Goal: Task Accomplishment & Management: Use online tool/utility

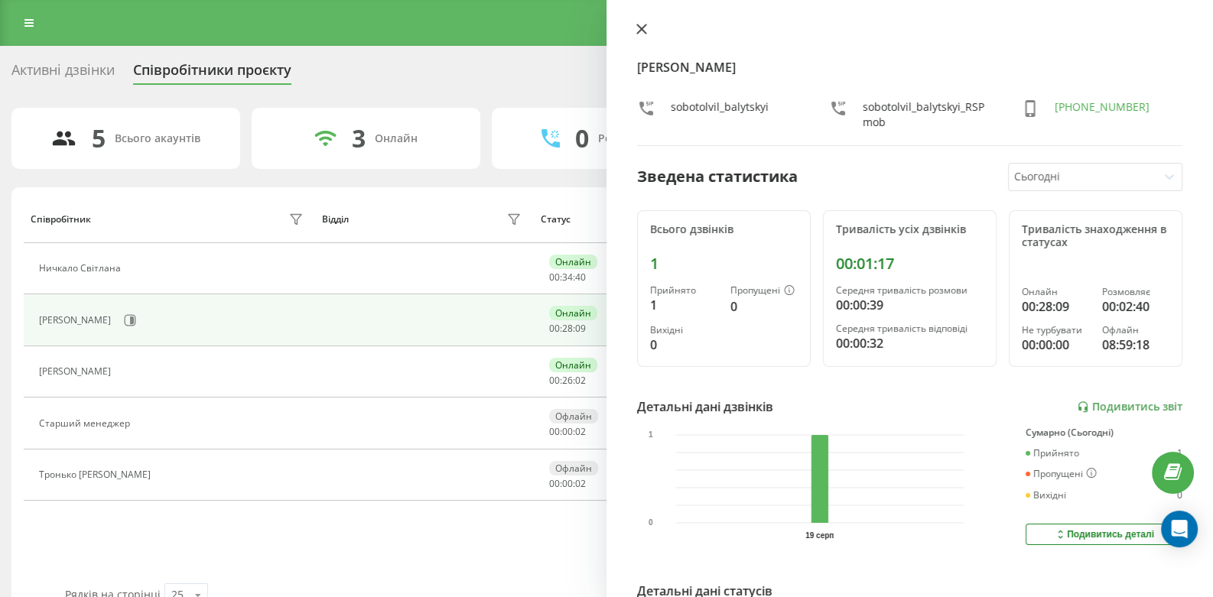
click at [644, 24] on icon at bounding box center [641, 29] width 11 height 11
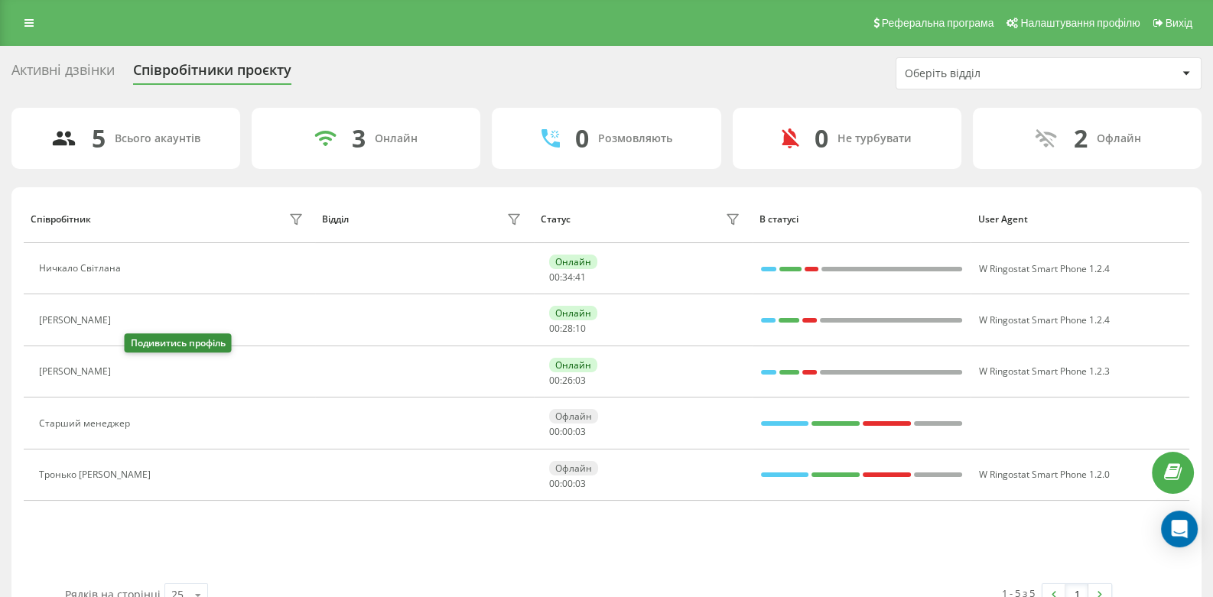
click at [134, 376] on icon at bounding box center [127, 371] width 11 height 11
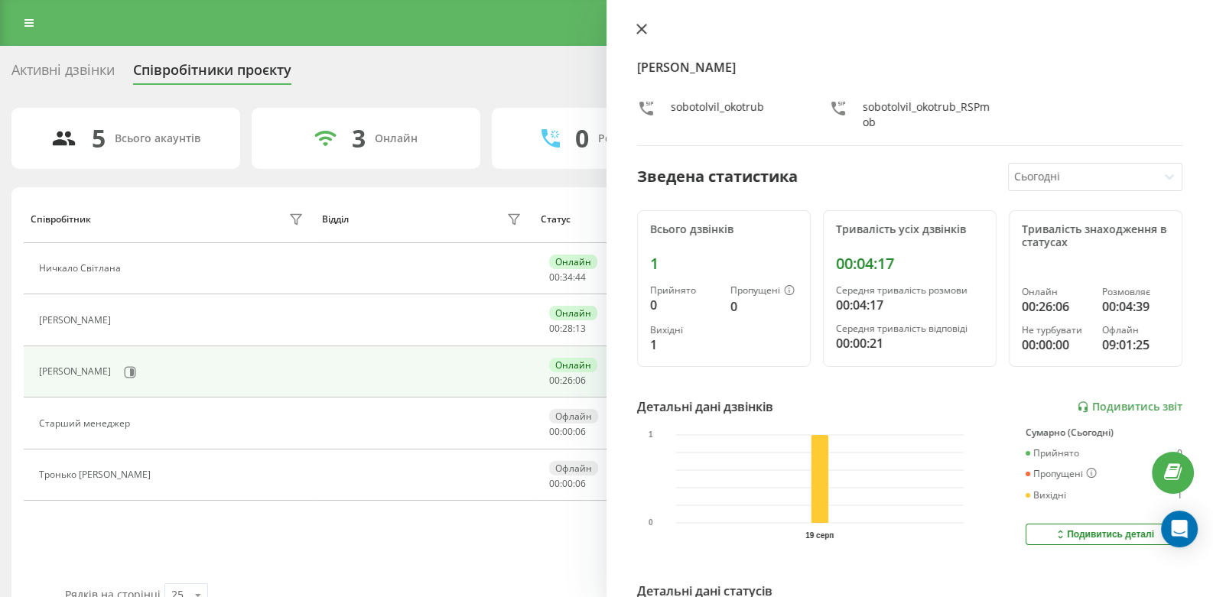
click at [641, 25] on icon at bounding box center [641, 29] width 11 height 11
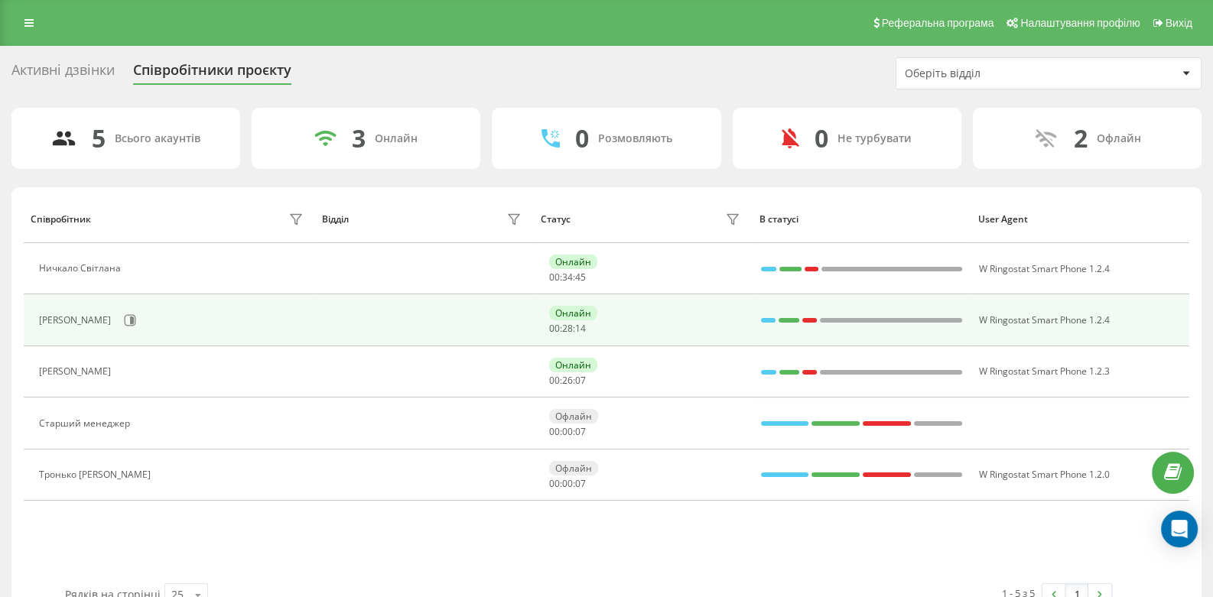
click at [155, 314] on div "[PERSON_NAME]" at bounding box center [173, 321] width 268 height 26
click at [135, 318] on button at bounding box center [130, 320] width 23 height 23
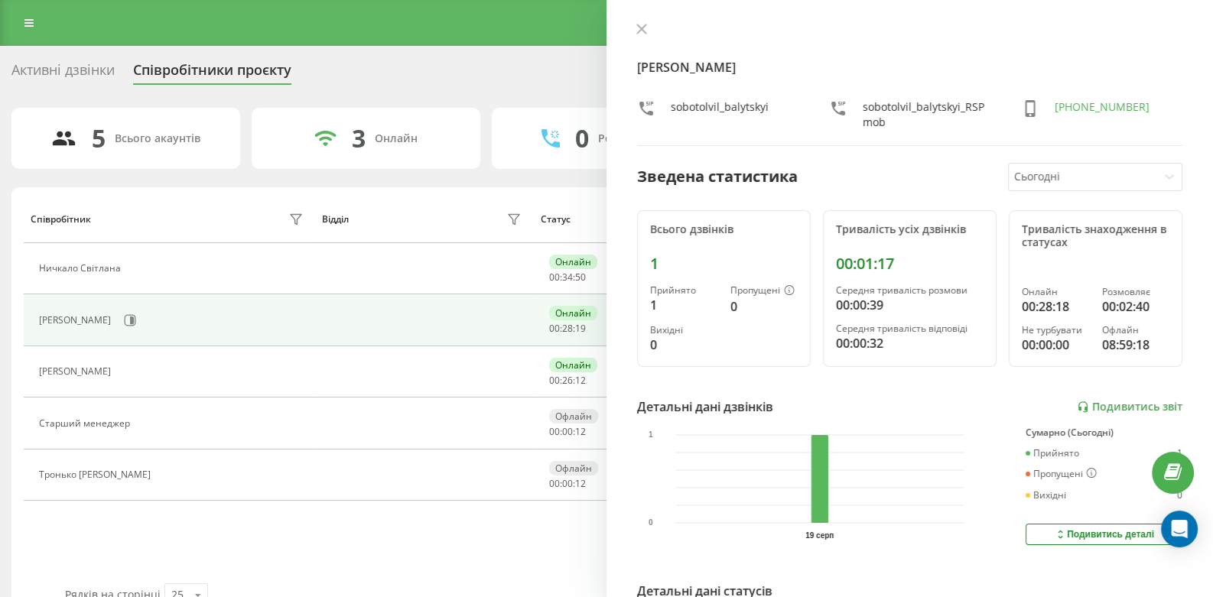
click at [645, 27] on icon at bounding box center [641, 29] width 11 height 11
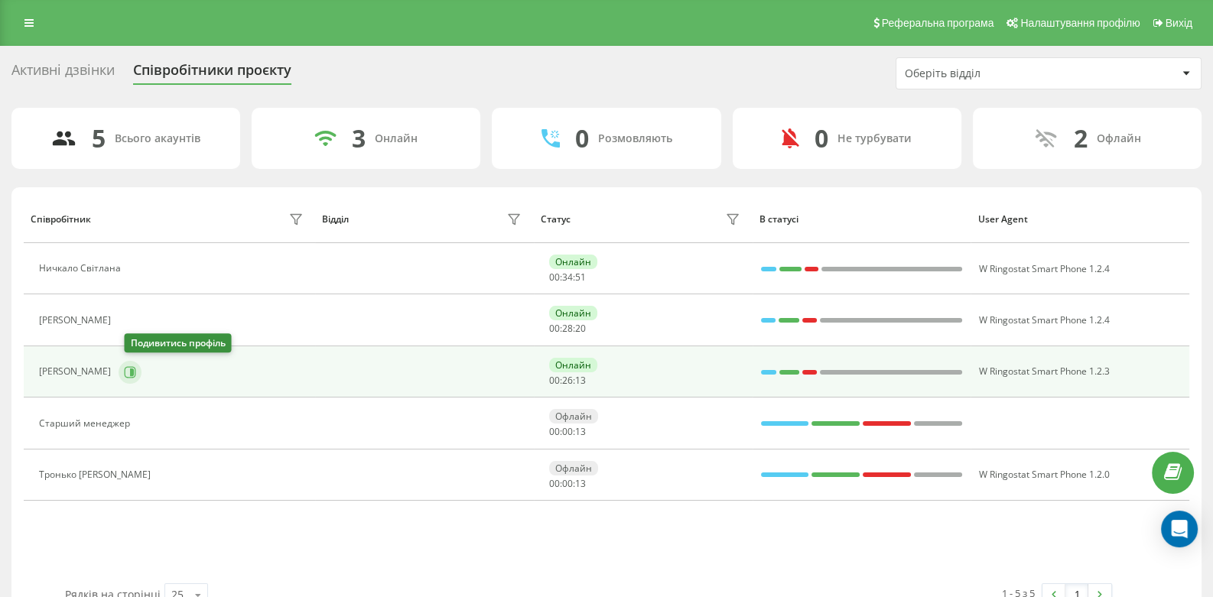
click at [136, 366] on icon at bounding box center [130, 372] width 12 height 12
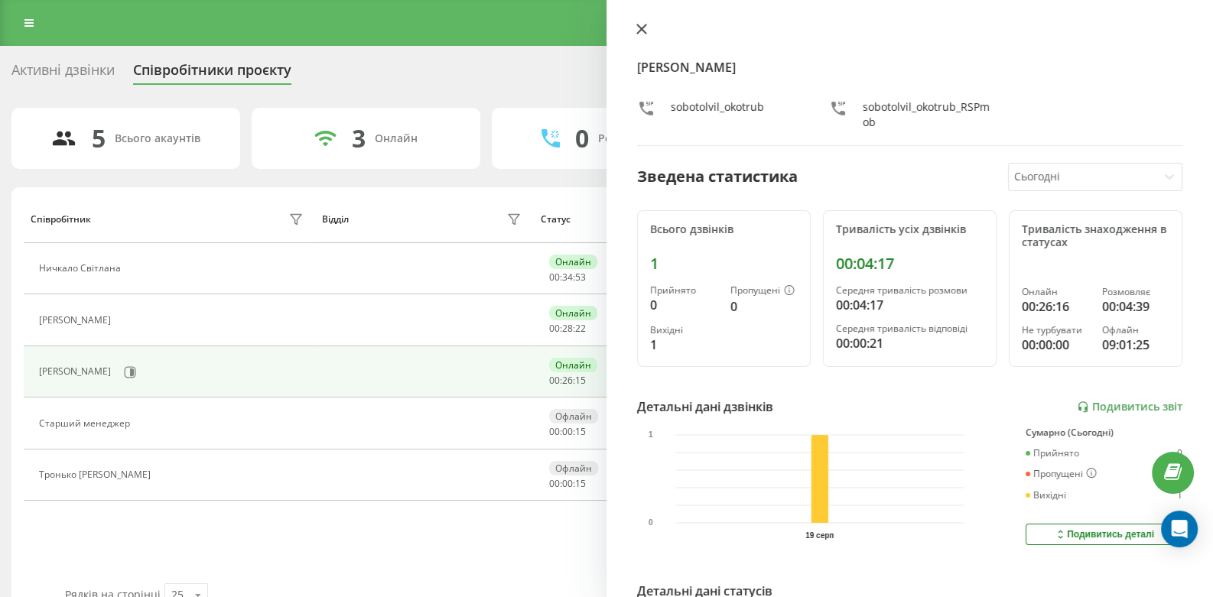
click at [646, 29] on icon at bounding box center [641, 29] width 11 height 11
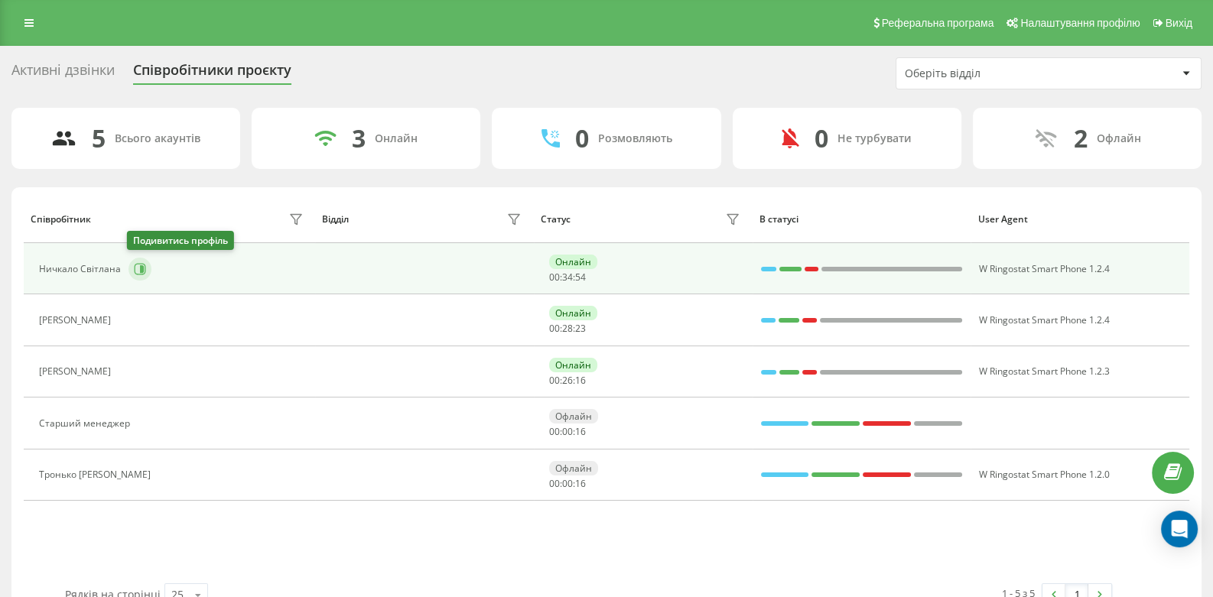
click at [145, 265] on button at bounding box center [140, 269] width 23 height 23
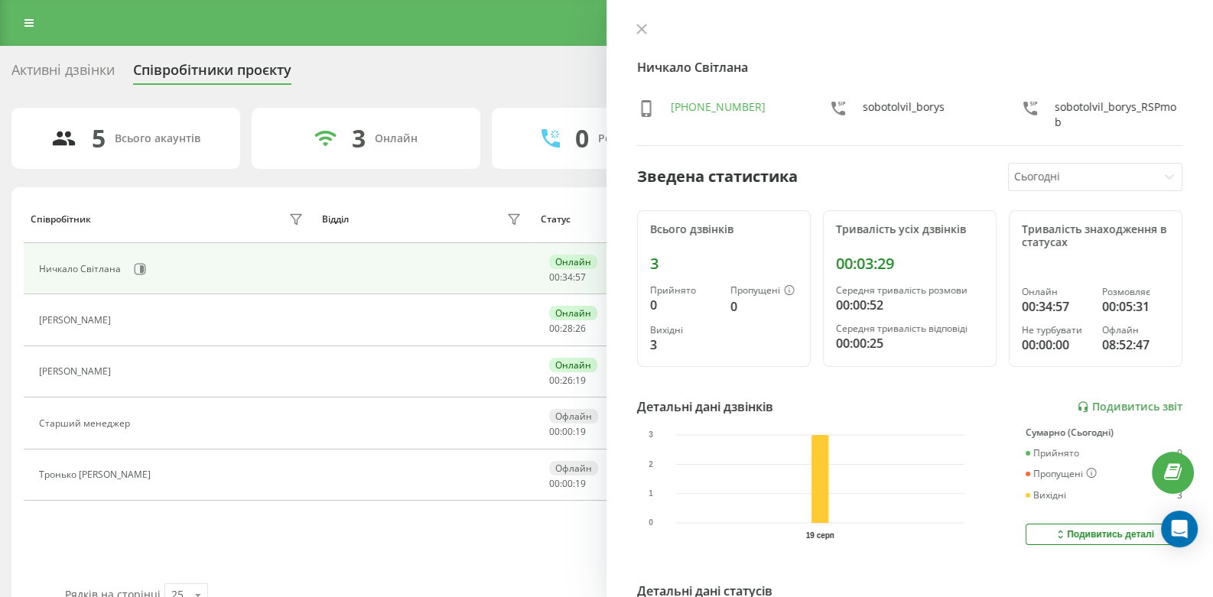
click at [637, 28] on icon at bounding box center [641, 29] width 11 height 11
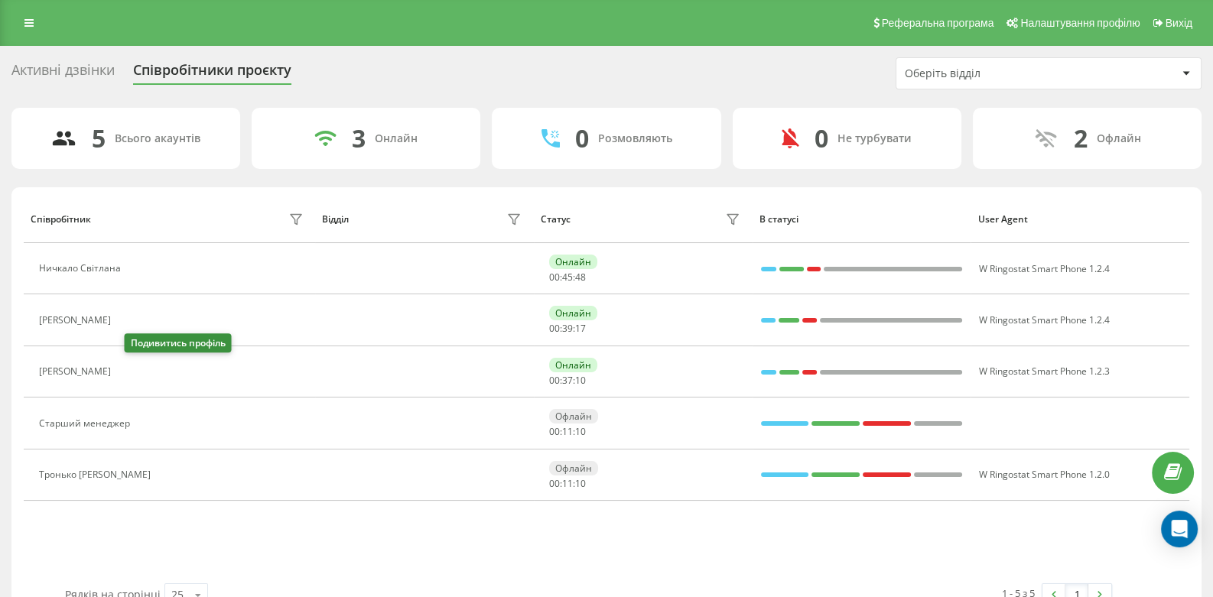
click at [134, 368] on icon at bounding box center [128, 372] width 12 height 12
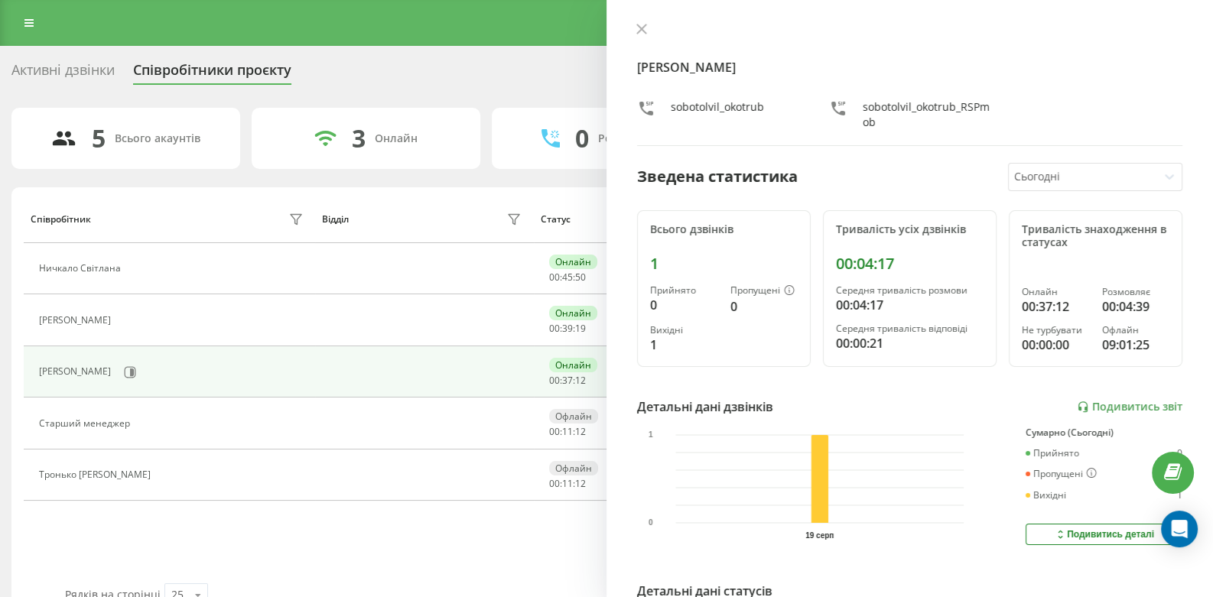
click at [269, 216] on div "Співробітник" at bounding box center [169, 219] width 277 height 24
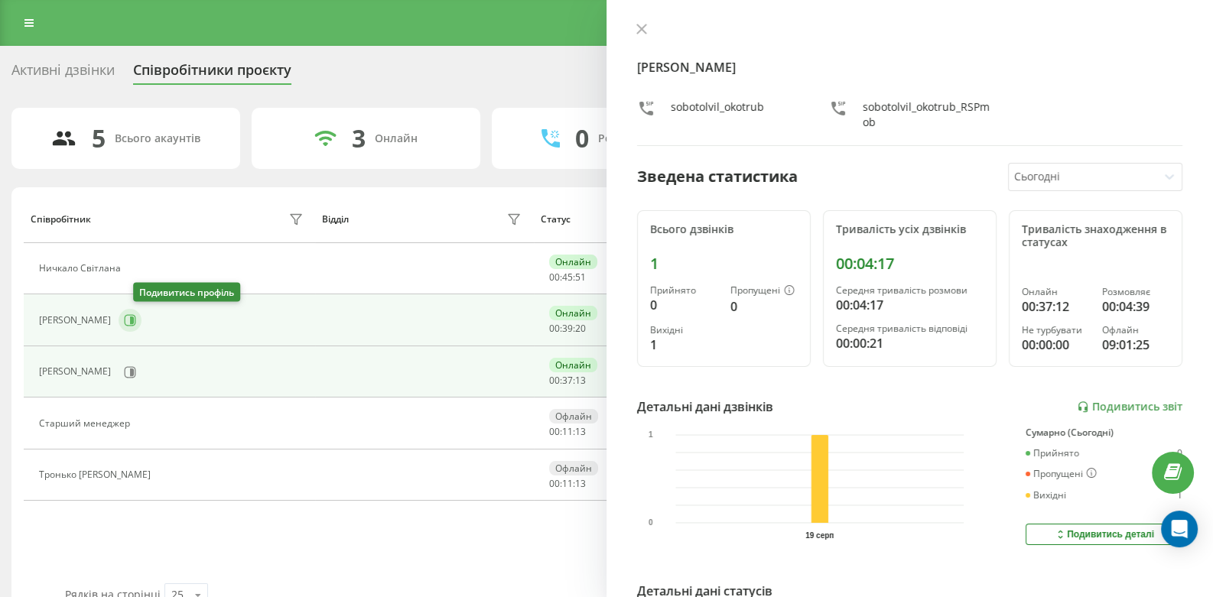
click at [136, 321] on icon at bounding box center [130, 320] width 12 height 12
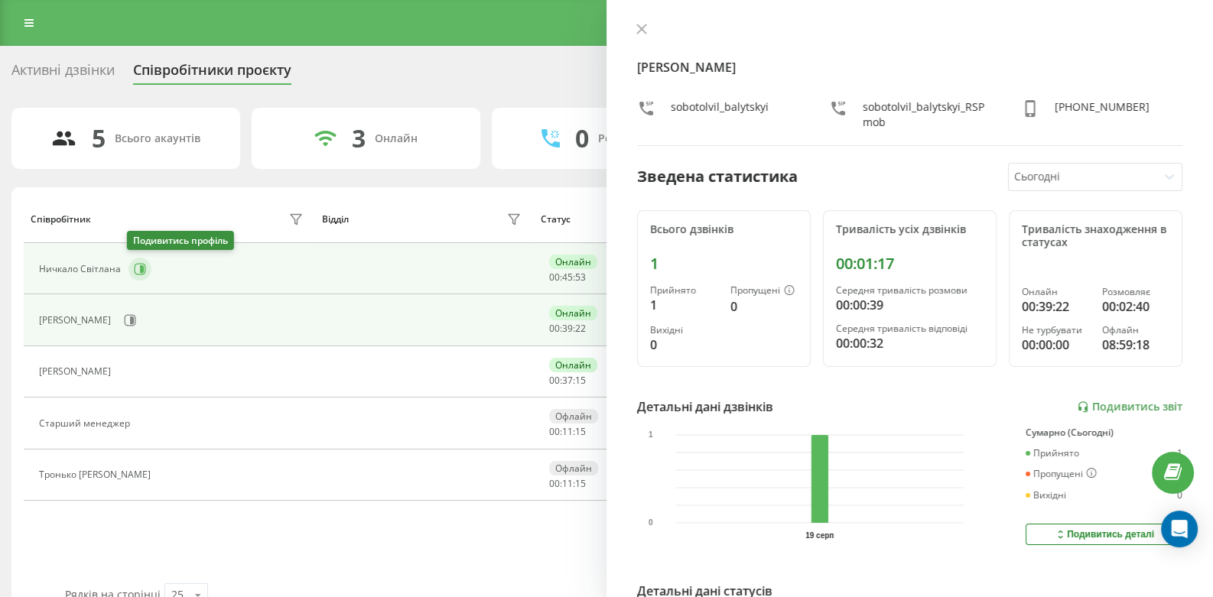
click at [148, 272] on button at bounding box center [140, 269] width 23 height 23
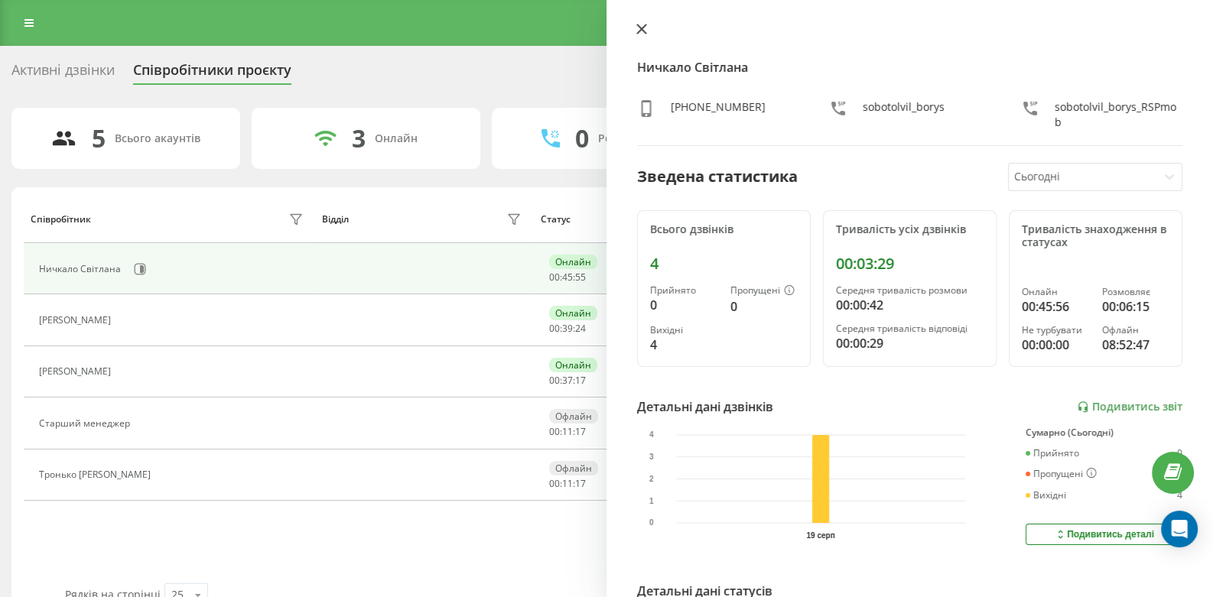
click at [637, 31] on icon at bounding box center [641, 29] width 11 height 11
